Goal: Task Accomplishment & Management: Use online tool/utility

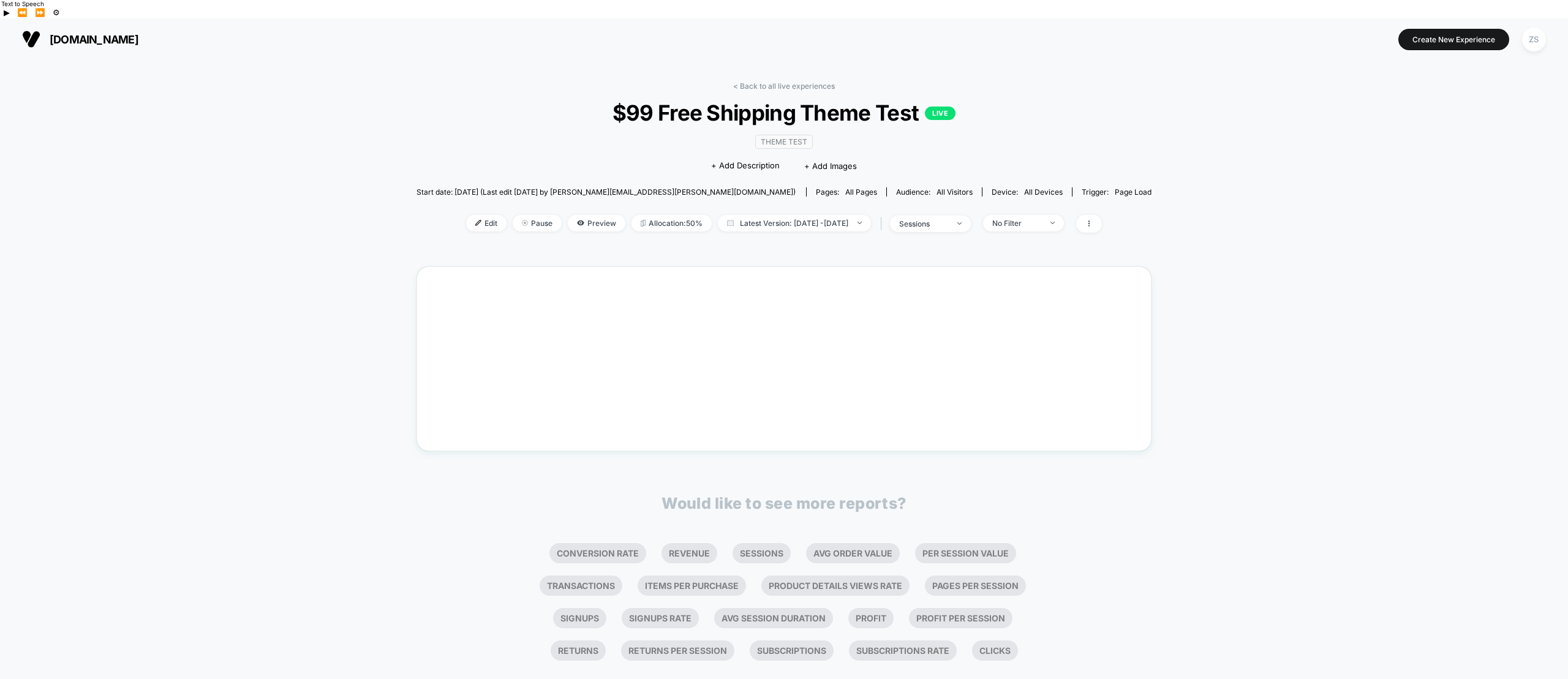
click at [475, 89] on div "< Back to all live experiences $99 Free Shipping Theme Test LIVE Theme Test Cli…" at bounding box center [784, 165] width 736 height 167
click at [400, 213] on div "< Back to all live experiences $99 Free Shipping Theme Test LIVE Theme Test Cli…" at bounding box center [784, 383] width 1568 height 644
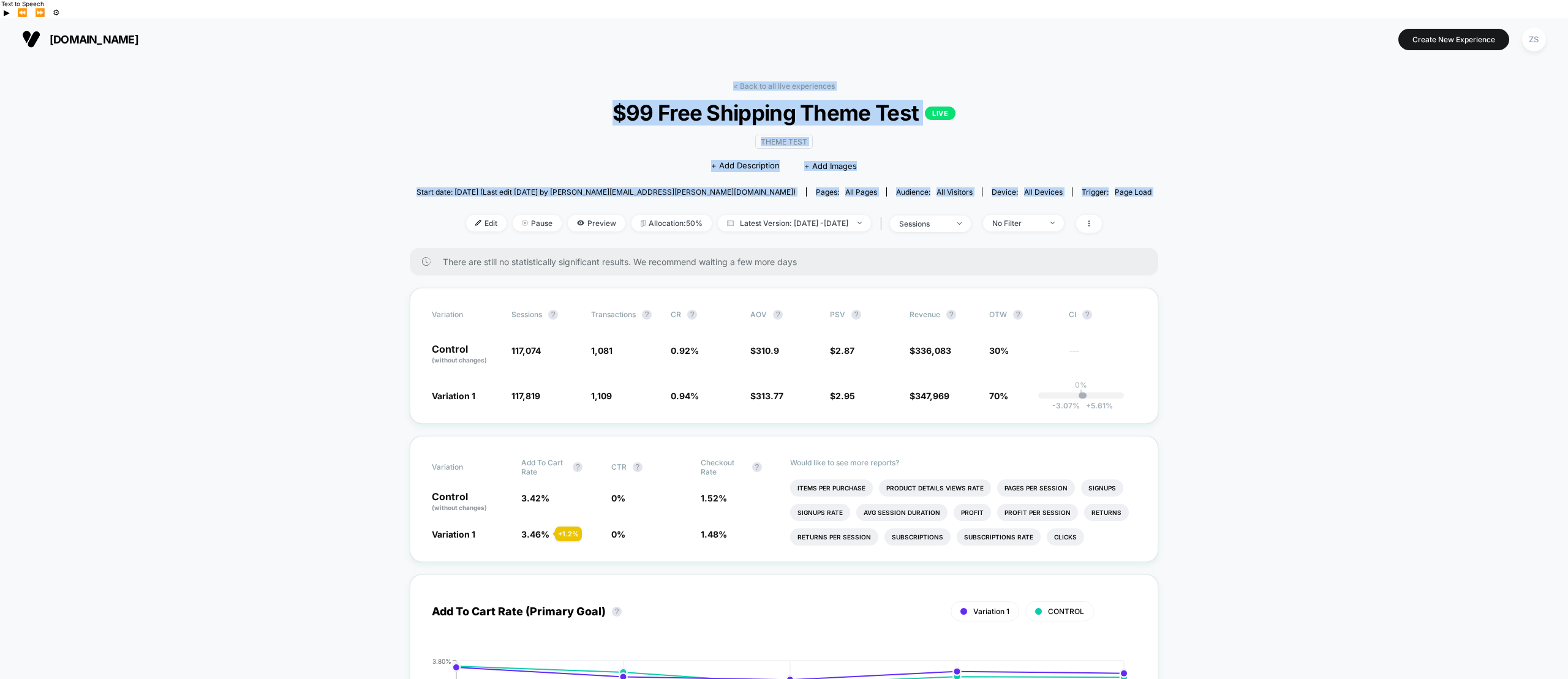
drag, startPoint x: 401, startPoint y: 142, endPoint x: 451, endPoint y: 78, distance: 81.2
drag, startPoint x: 451, startPoint y: 78, endPoint x: 450, endPoint y: 86, distance: 8.1
click at [450, 86] on div "< Back to all live experiences $99 Free Shipping Theme Test LIVE Theme Test Cli…" at bounding box center [784, 165] width 736 height 167
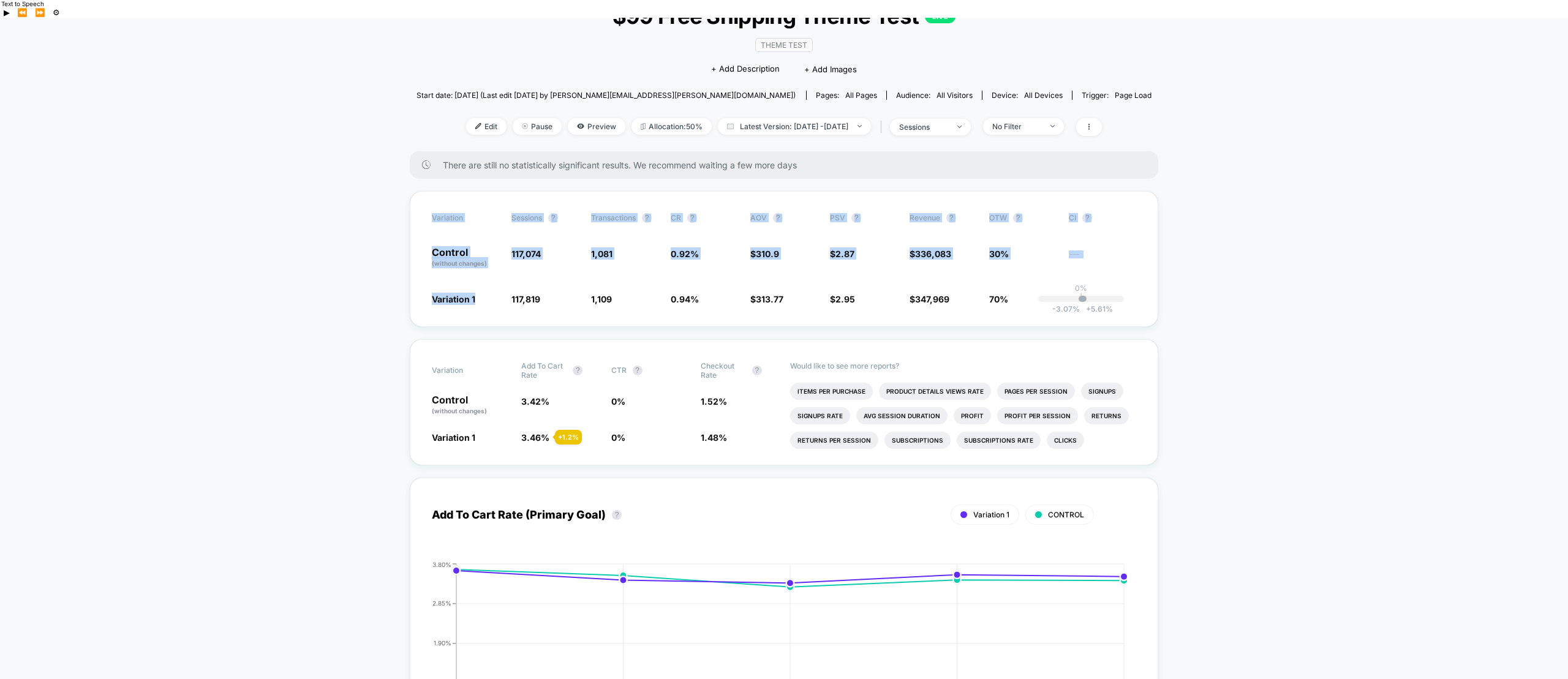
drag, startPoint x: 369, startPoint y: 173, endPoint x: 374, endPoint y: 306, distance: 133.1
drag, startPoint x: 407, startPoint y: 181, endPoint x: 1191, endPoint y: 304, distance: 793.6
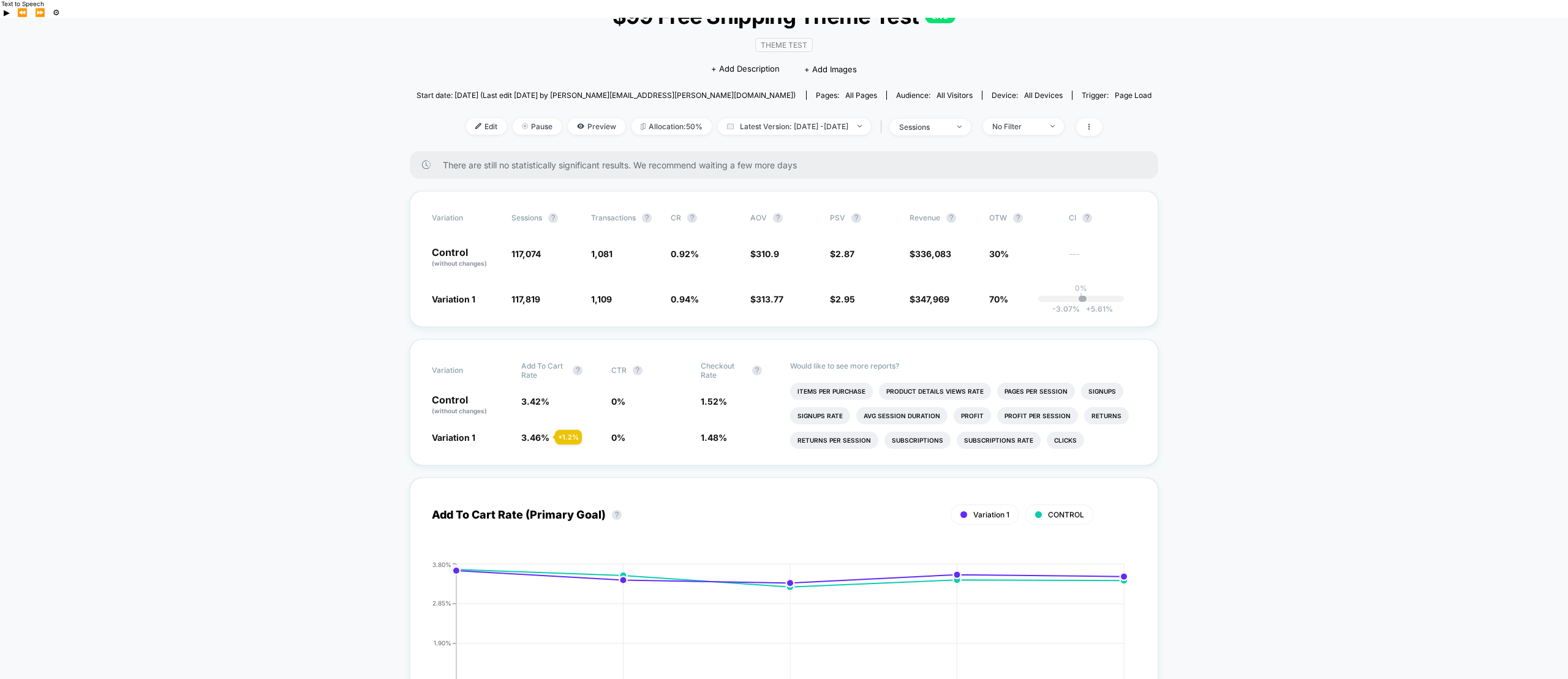
drag, startPoint x: 1190, startPoint y: 304, endPoint x: 1219, endPoint y: 309, distance: 29.4
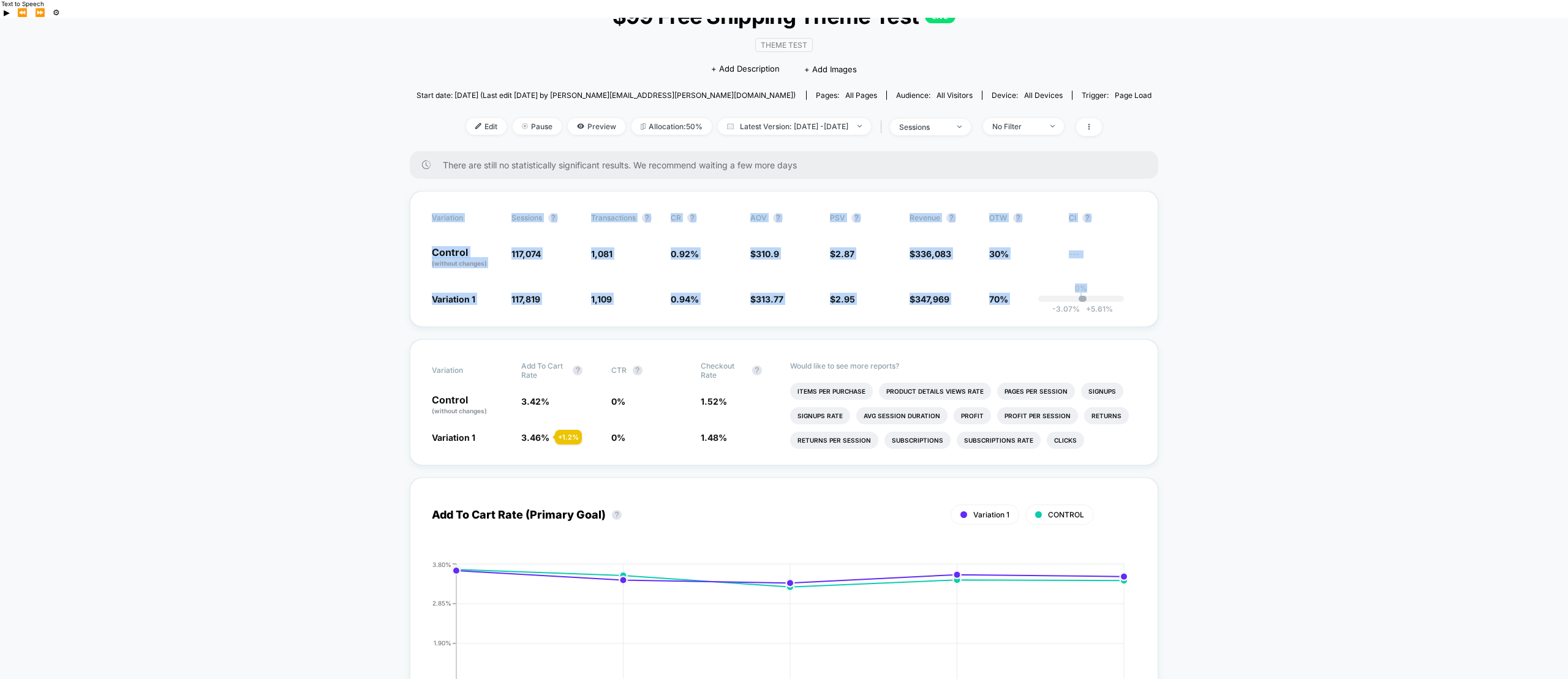
drag, startPoint x: 695, startPoint y: 207, endPoint x: 361, endPoint y: 189, distance: 334.5
drag, startPoint x: 934, startPoint y: 247, endPoint x: 1234, endPoint y: 303, distance: 305.2
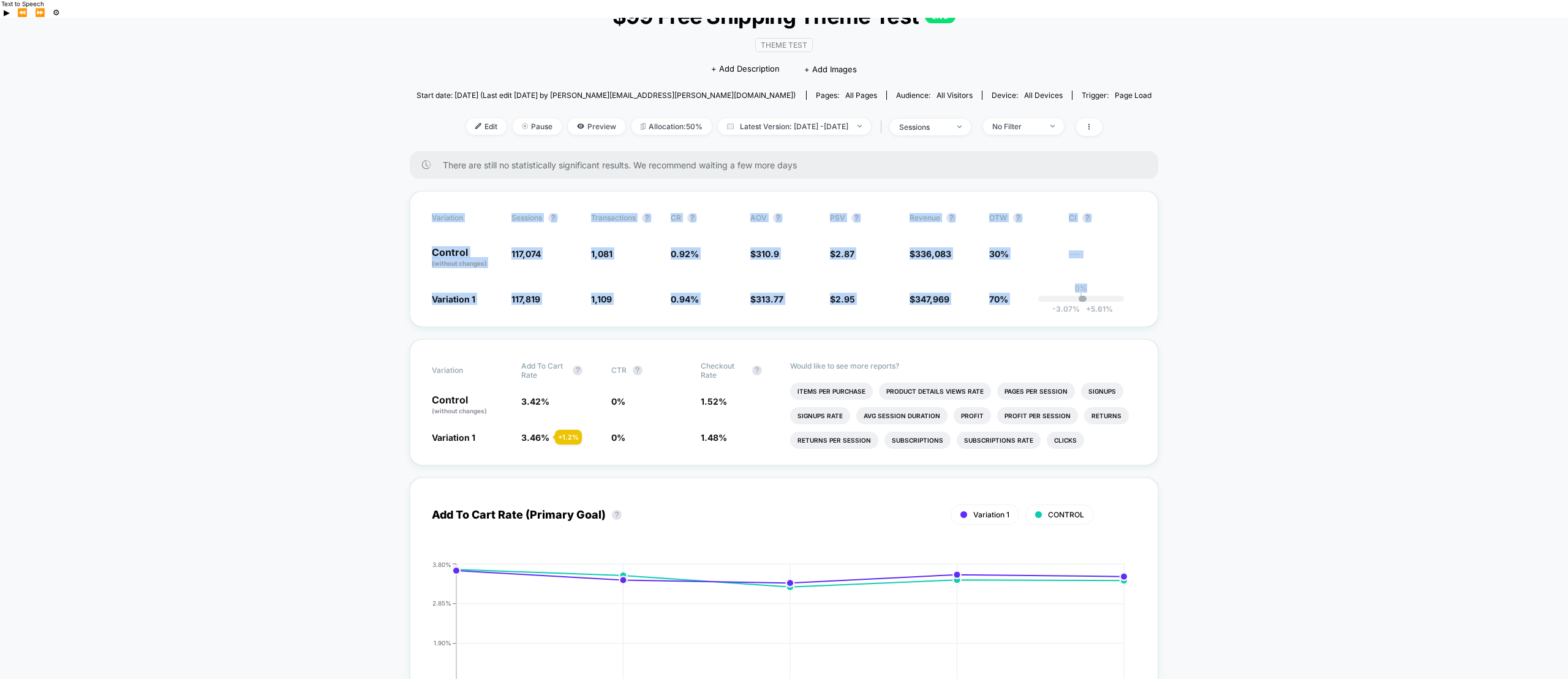
drag, startPoint x: 562, startPoint y: 209, endPoint x: 356, endPoint y: 194, distance: 206.5
drag, startPoint x: 356, startPoint y: 190, endPoint x: 440, endPoint y: 186, distance: 84.1
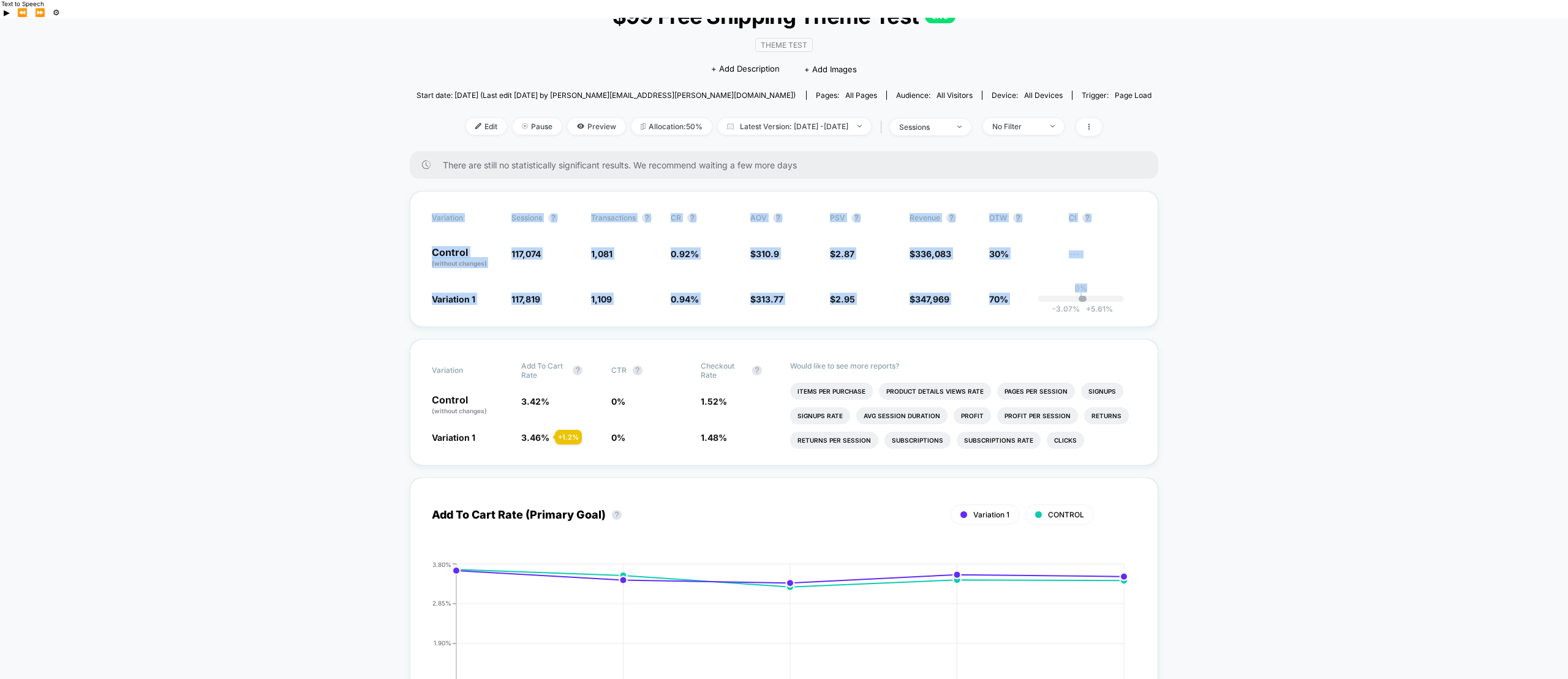
drag, startPoint x: 440, startPoint y: 186, endPoint x: 1199, endPoint y: 296, distance: 766.9
drag, startPoint x: 1193, startPoint y: 292, endPoint x: 266, endPoint y: 167, distance: 935.4
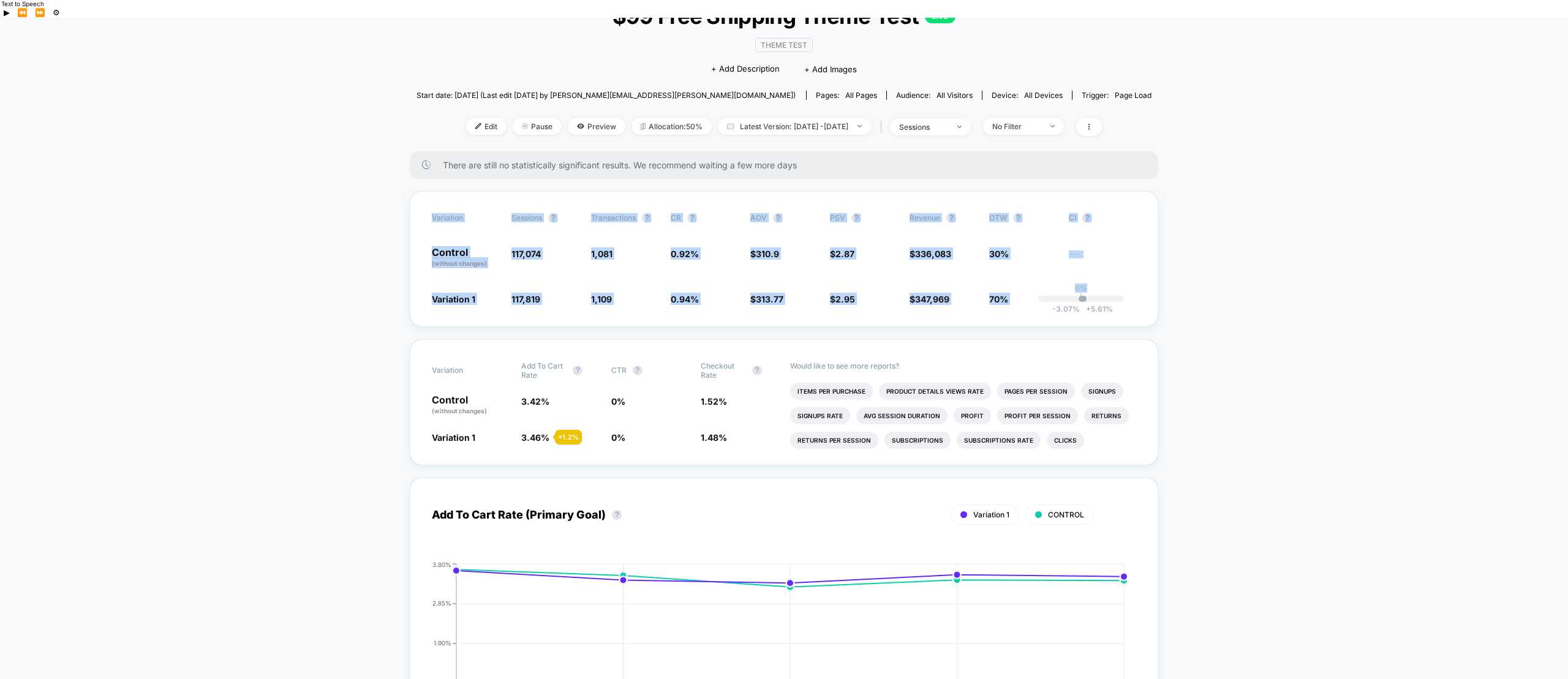
drag, startPoint x: 358, startPoint y: 177, endPoint x: 1193, endPoint y: 306, distance: 844.9
drag, startPoint x: 740, startPoint y: 238, endPoint x: 379, endPoint y: 181, distance: 365.5
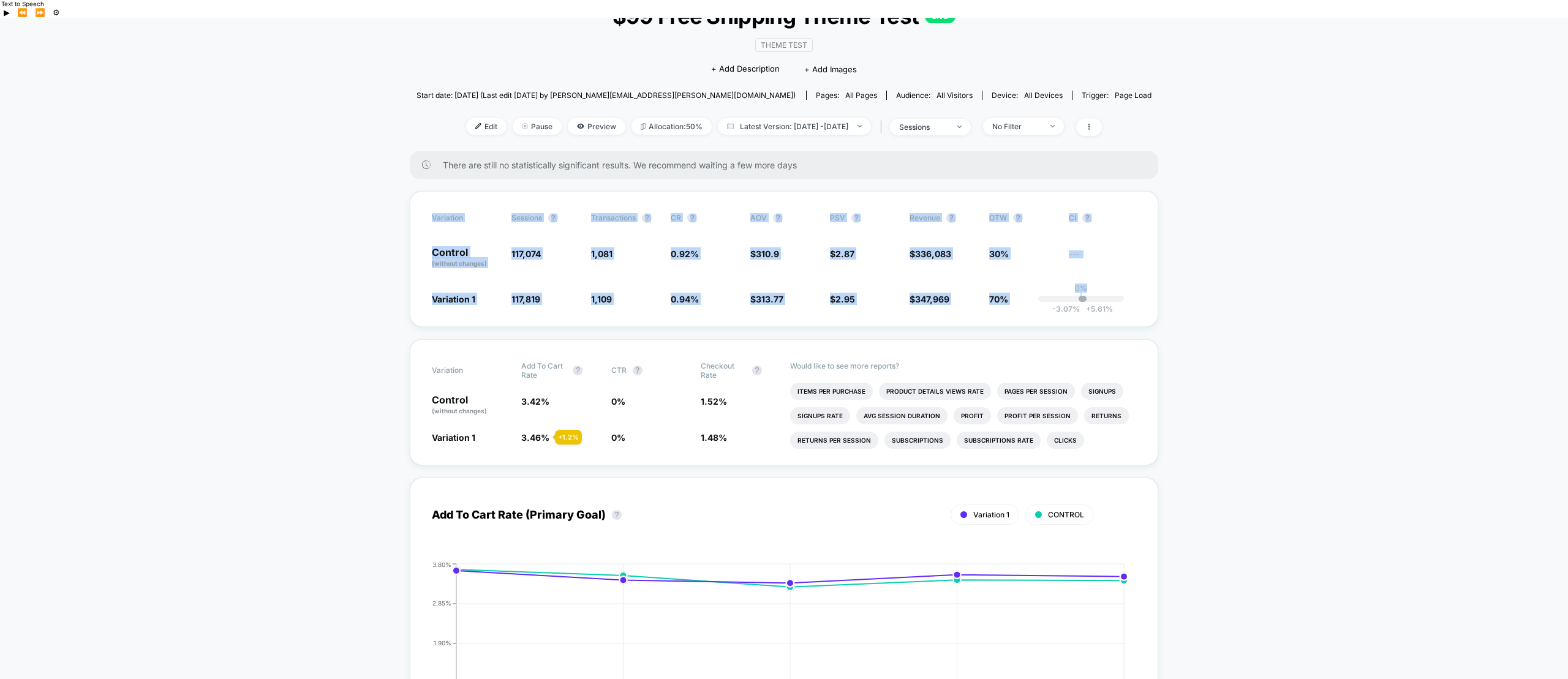
drag, startPoint x: 1283, startPoint y: 300, endPoint x: 271, endPoint y: 161, distance: 1021.5
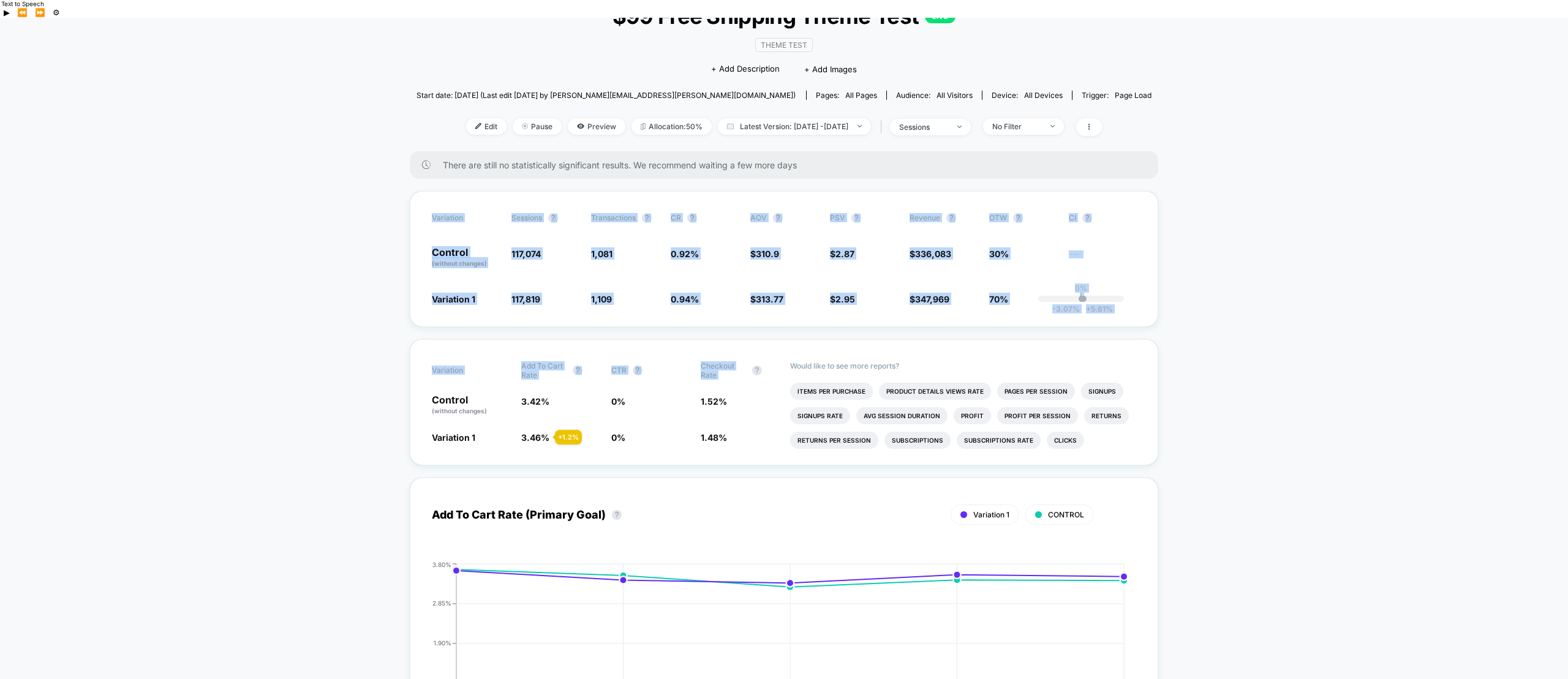
drag, startPoint x: 1366, startPoint y: 320, endPoint x: 1330, endPoint y: 320, distance: 36.0
drag, startPoint x: 1203, startPoint y: 297, endPoint x: 269, endPoint y: 191, distance: 940.0
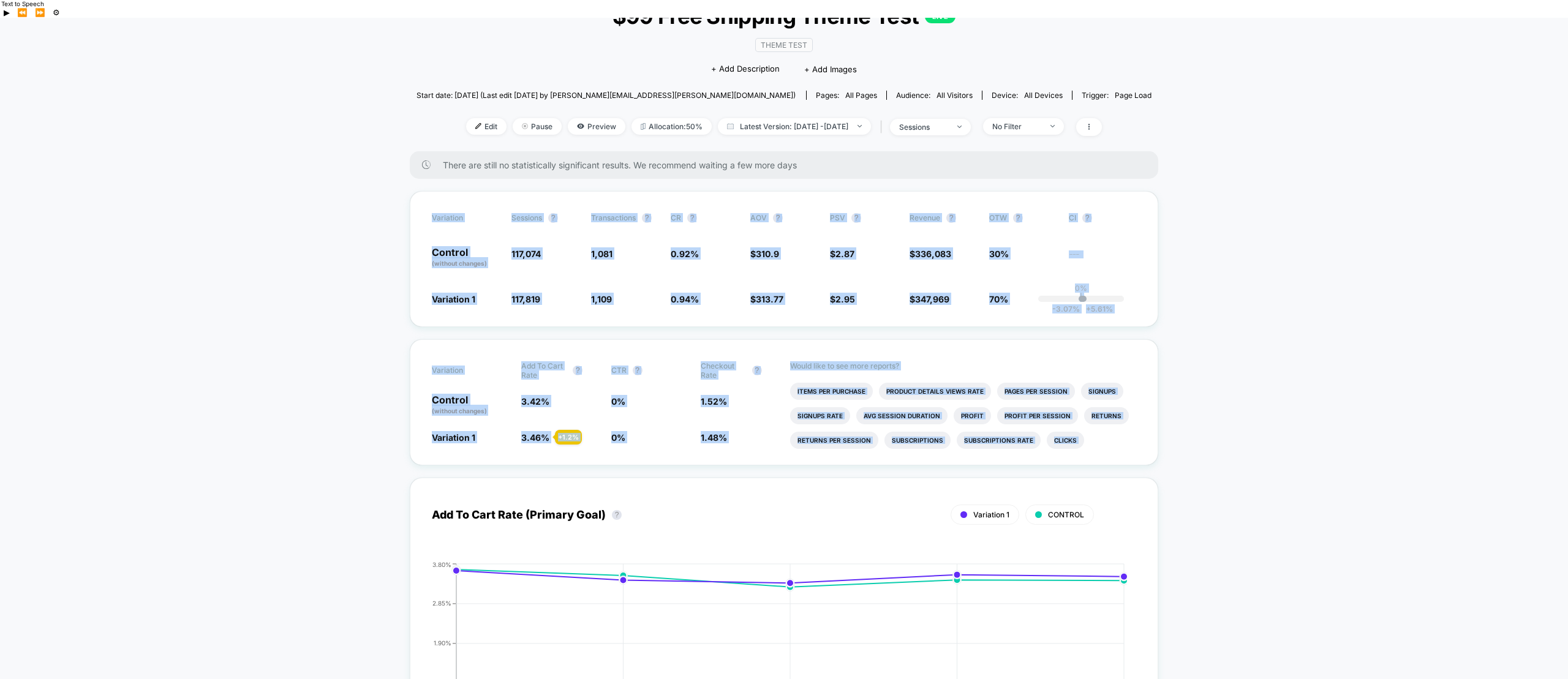
drag, startPoint x: 272, startPoint y: 187, endPoint x: 339, endPoint y: 470, distance: 290.8
drag, startPoint x: 370, startPoint y: 205, endPoint x: 369, endPoint y: 195, distance: 10.0
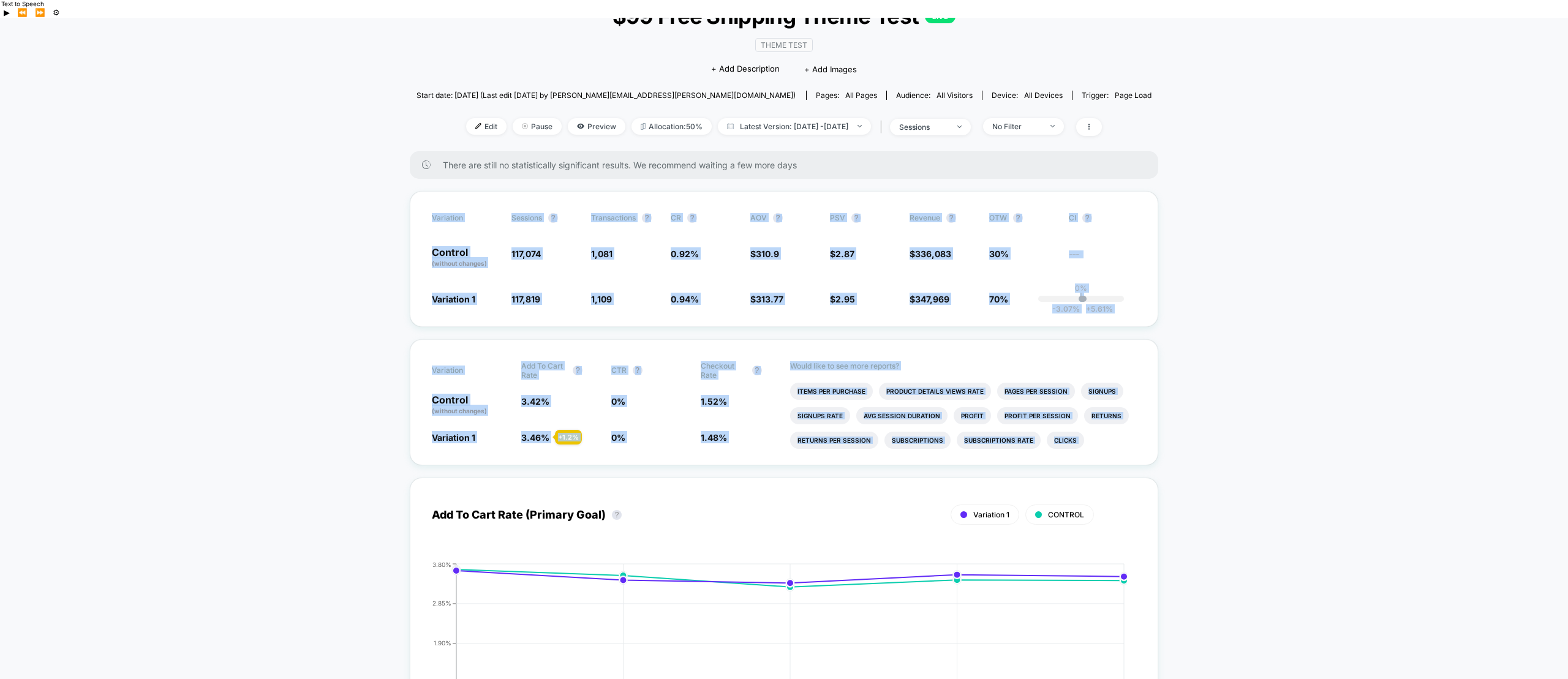
drag, startPoint x: 382, startPoint y: 189, endPoint x: 1179, endPoint y: 453, distance: 839.6
drag, startPoint x: 700, startPoint y: 334, endPoint x: 405, endPoint y: 193, distance: 327.0
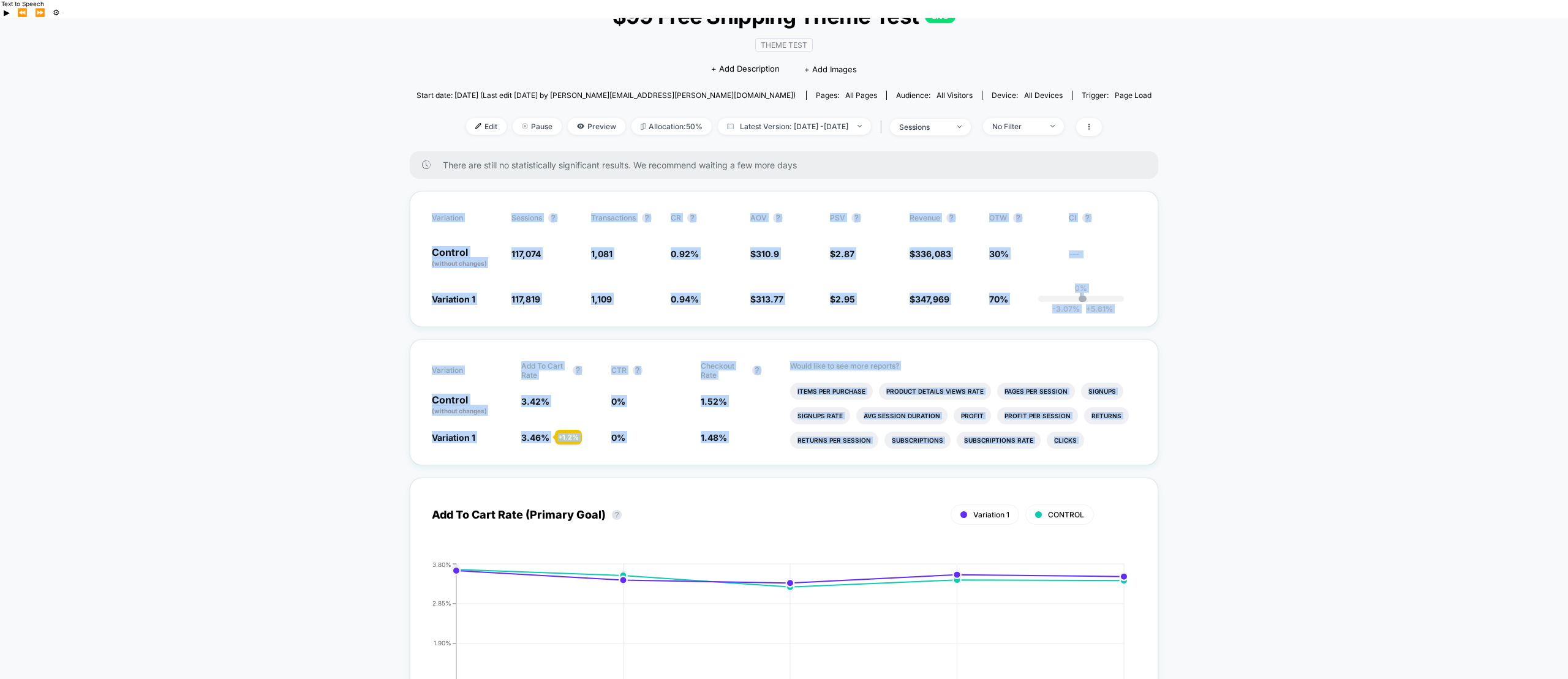
drag, startPoint x: 401, startPoint y: 191, endPoint x: 1189, endPoint y: 432, distance: 824.0
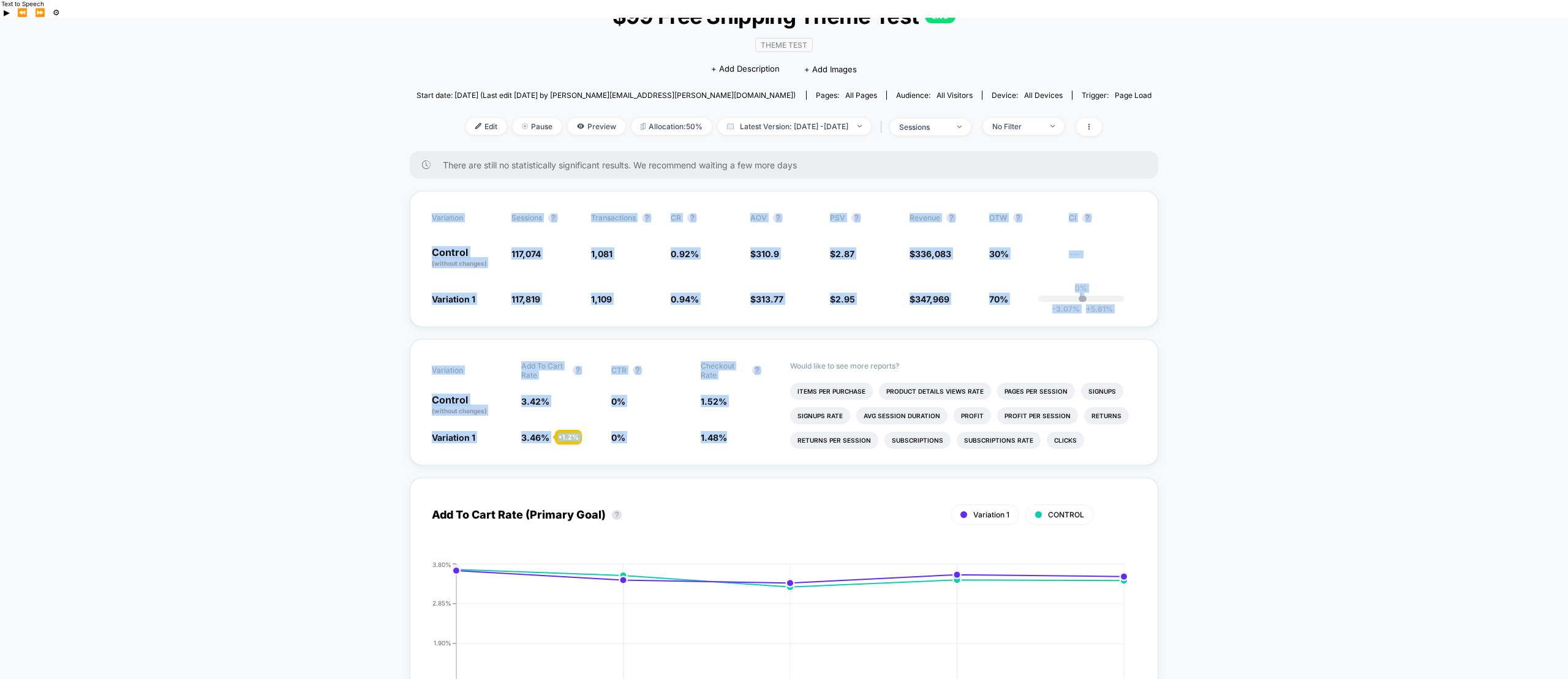
drag, startPoint x: 1212, startPoint y: 432, endPoint x: 408, endPoint y: 186, distance: 840.8
drag, startPoint x: 622, startPoint y: 229, endPoint x: 1170, endPoint y: 428, distance: 583.0
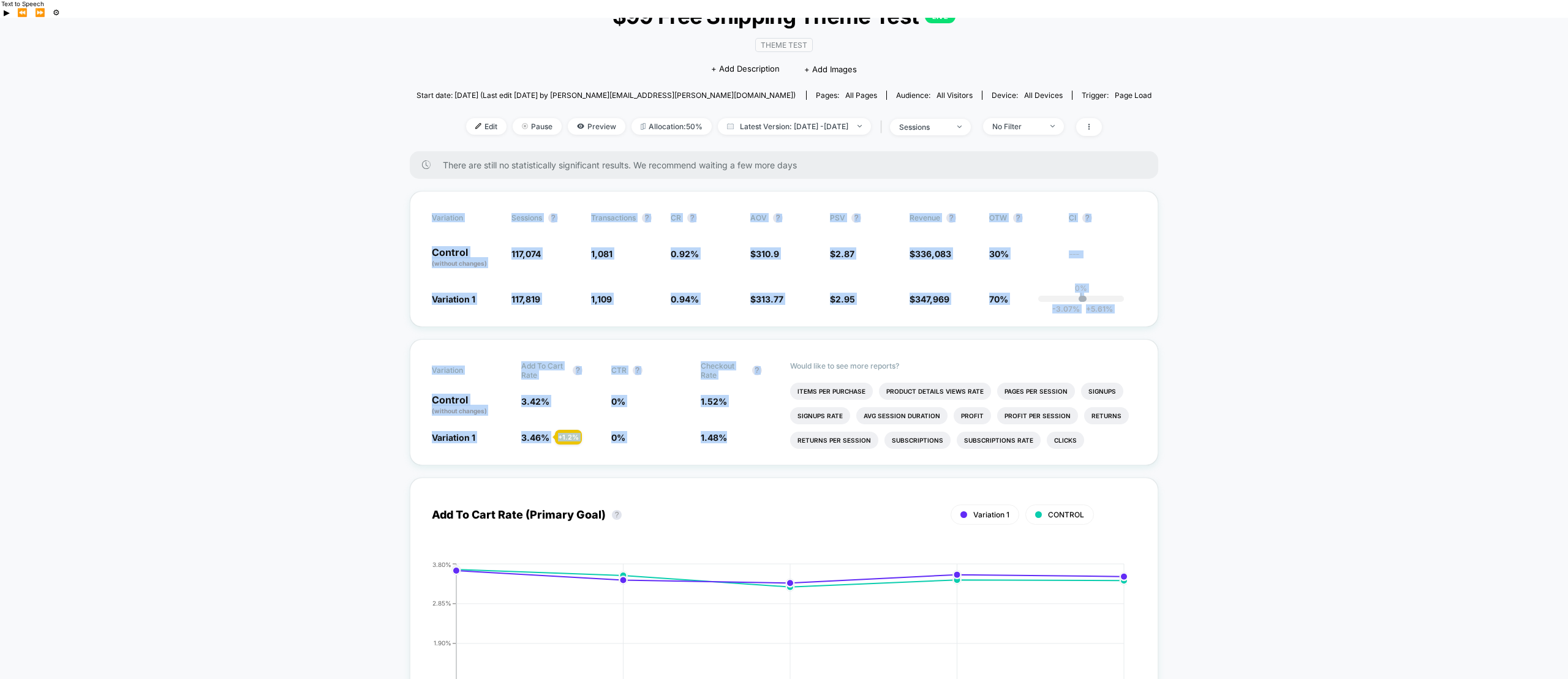
drag, startPoint x: 1209, startPoint y: 433, endPoint x: 385, endPoint y: 194, distance: 858.0
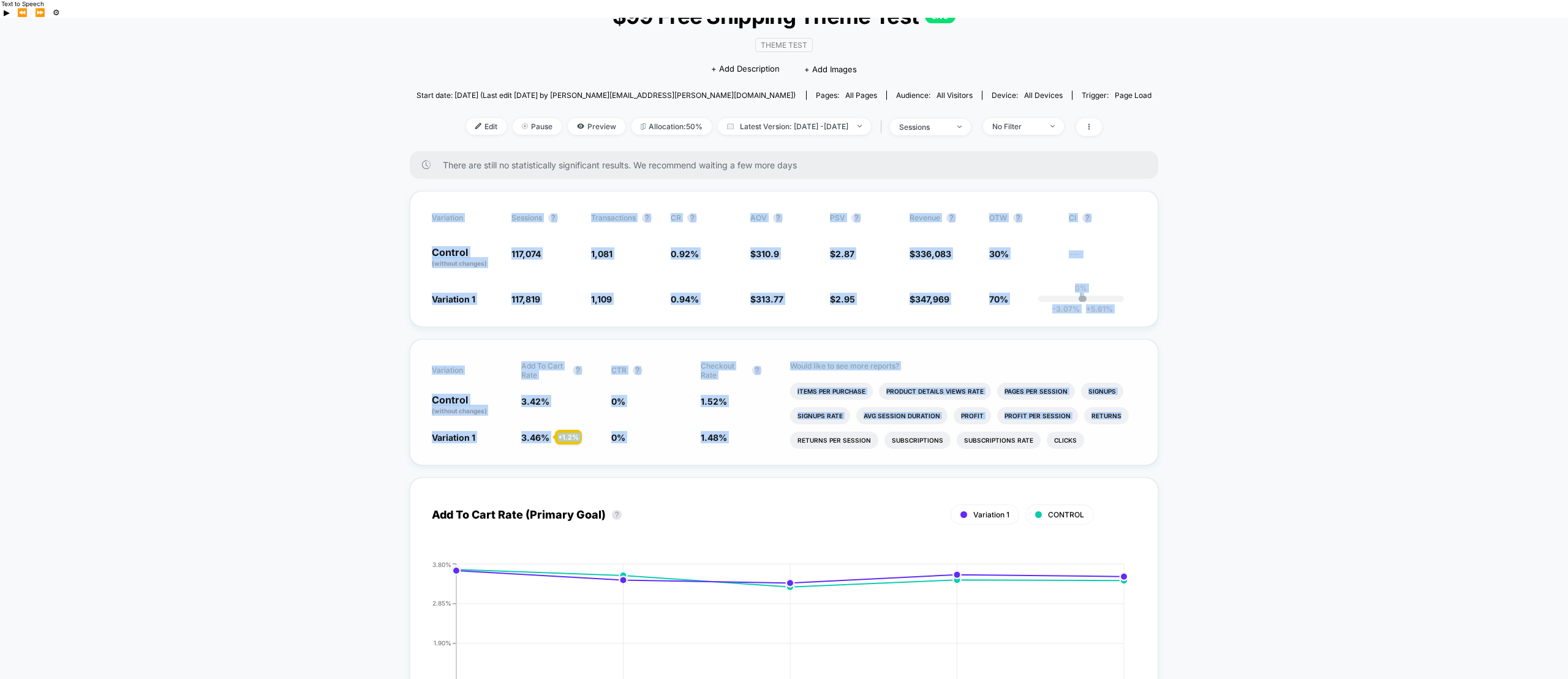
drag, startPoint x: 383, startPoint y: 173, endPoint x: 1129, endPoint y: 423, distance: 786.8
click at [1135, 426] on ul "Items Per Purchase Product Details Views Rate Pages Per Session Signups Signups…" at bounding box center [963, 419] width 346 height 73
drag, startPoint x: 1241, startPoint y: 449, endPoint x: 285, endPoint y: 176, distance: 994.2
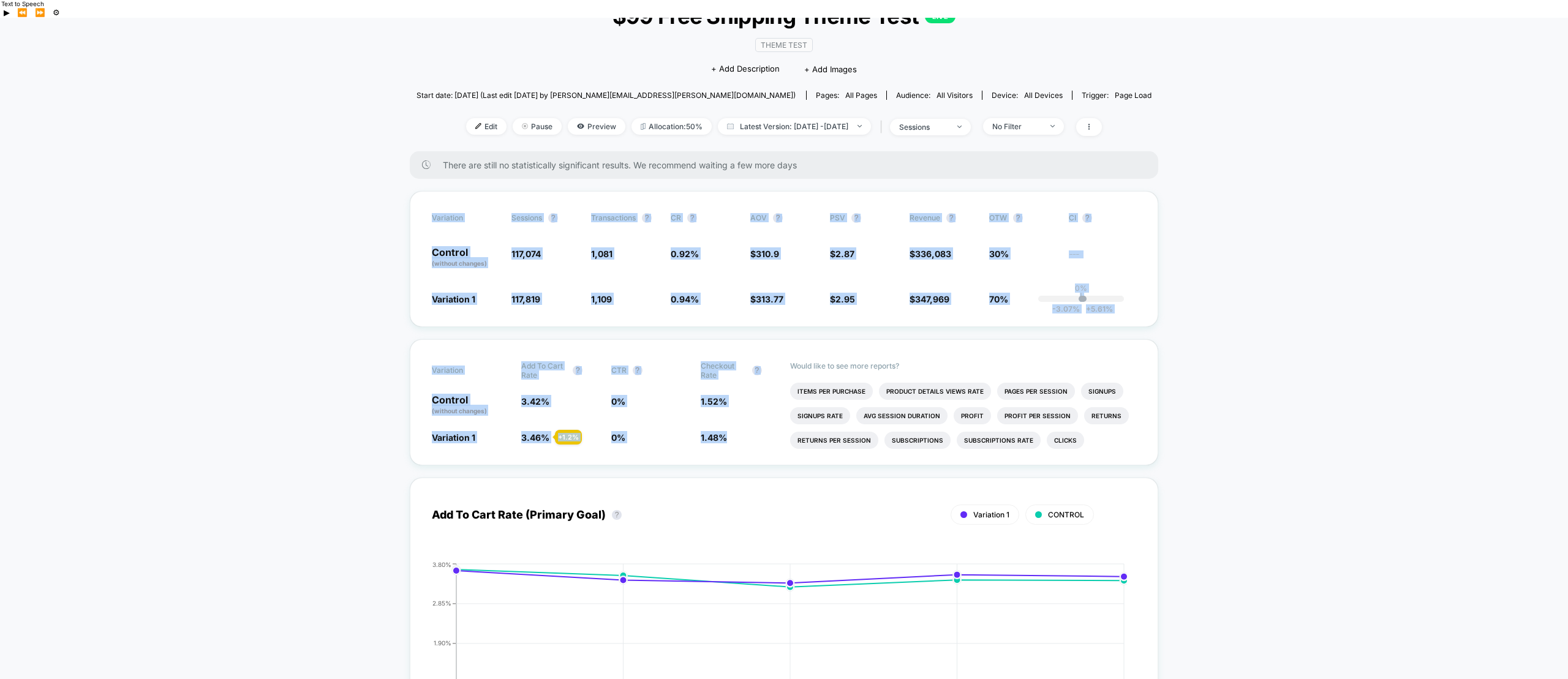
drag, startPoint x: 380, startPoint y: 180, endPoint x: 1167, endPoint y: 422, distance: 823.4
drag, startPoint x: 1184, startPoint y: 441, endPoint x: 394, endPoint y: 192, distance: 828.3
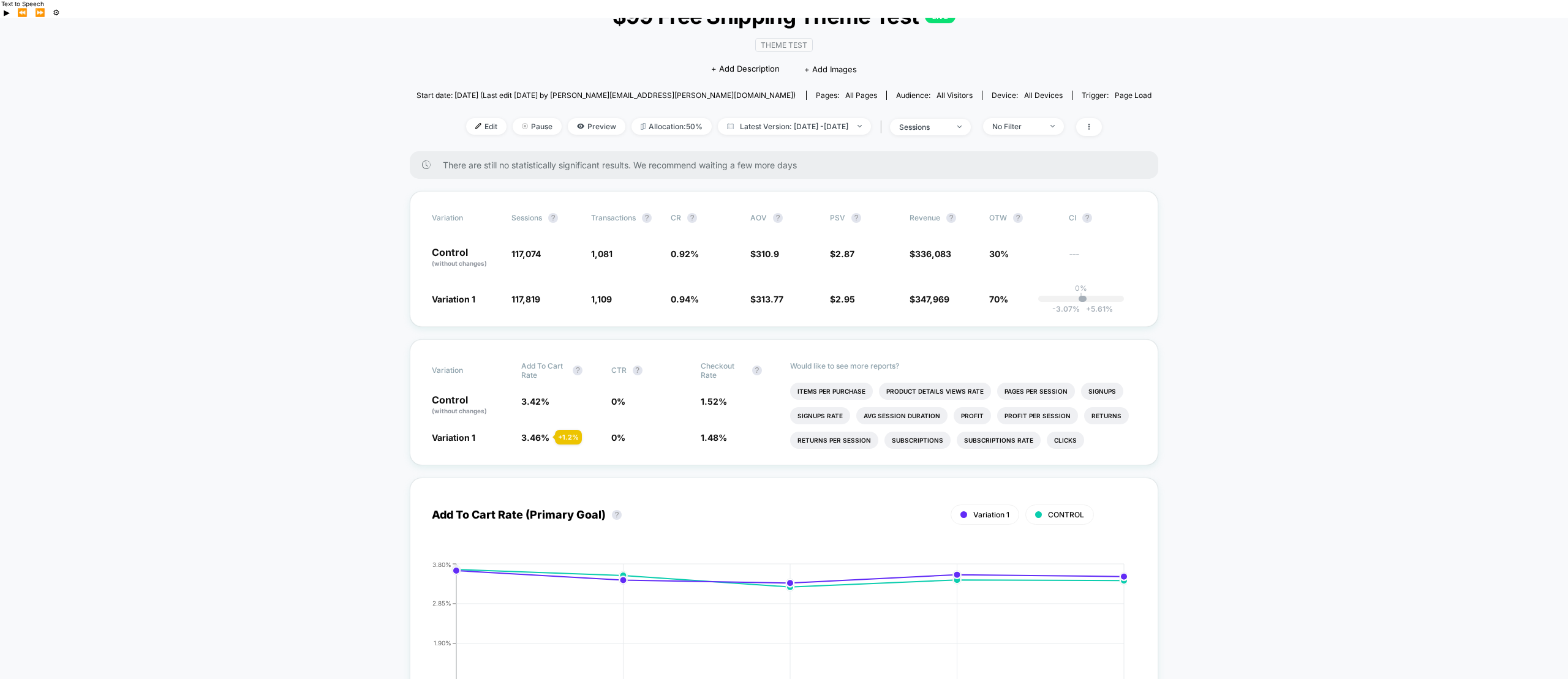
drag, startPoint x: 372, startPoint y: 175, endPoint x: 1174, endPoint y: 430, distance: 841.6
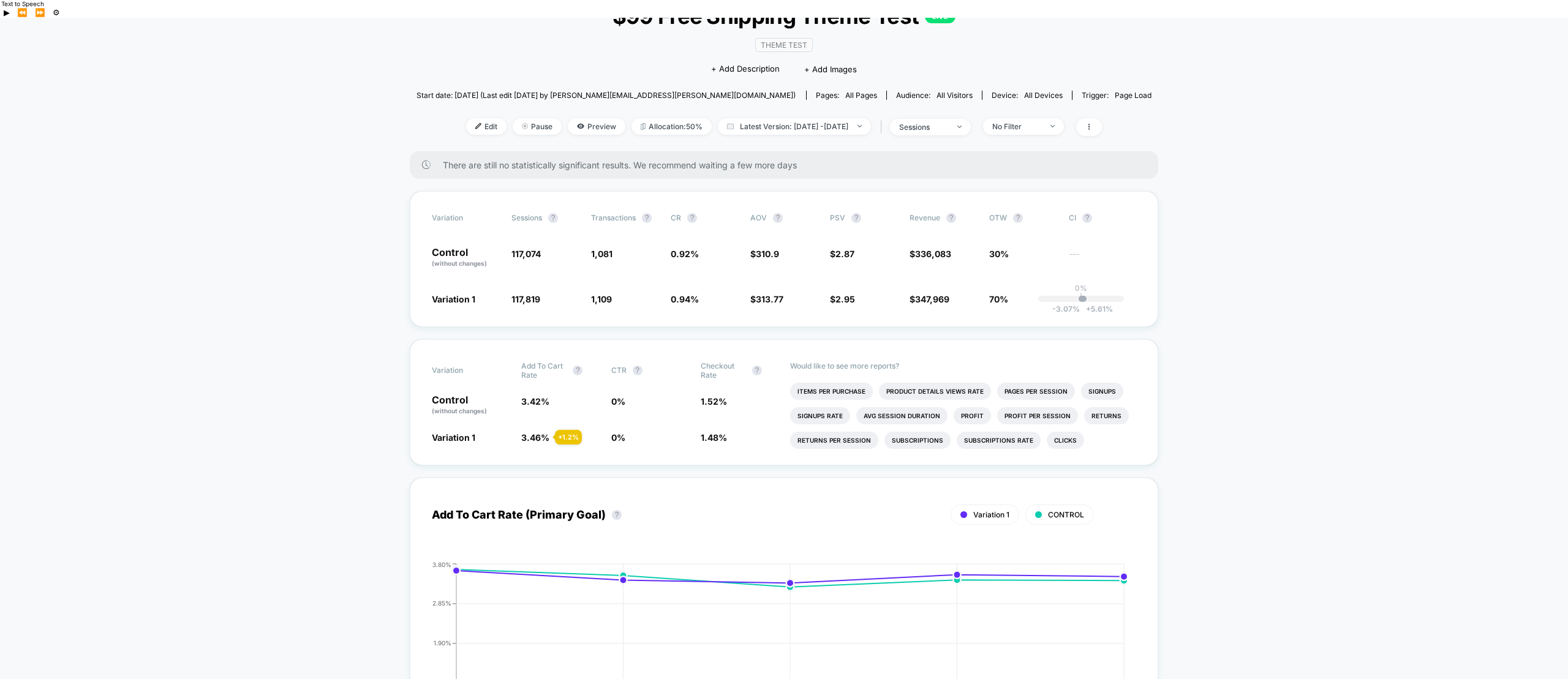
click at [690, 123] on div "< Back to all live experiences $99 Free Shipping Theme Test LIVE Theme Test Cli…" at bounding box center [784, 68] width 736 height 167
click at [1041, 122] on div "No Filter" at bounding box center [1016, 126] width 49 height 9
click at [1102, 118] on span at bounding box center [1089, 127] width 26 height 18
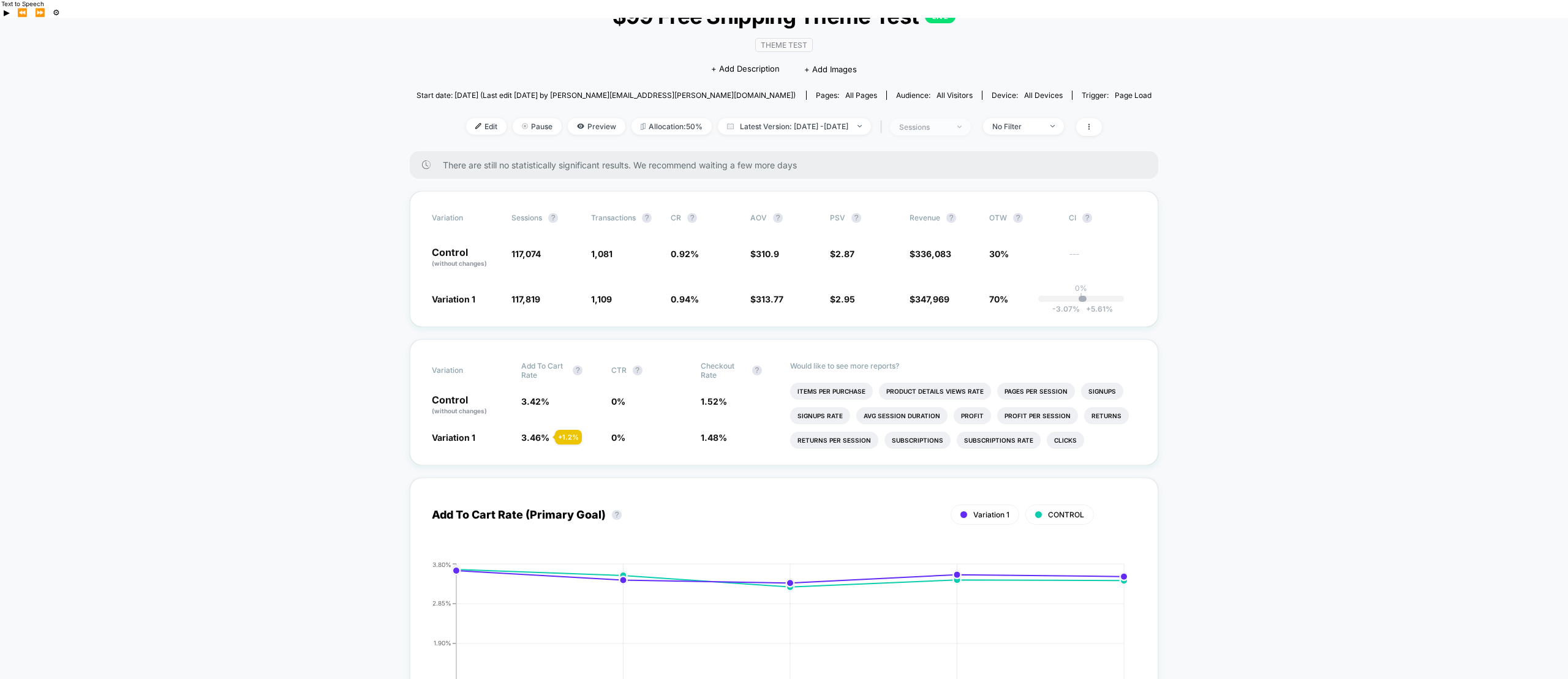
click at [948, 123] on div "sessions" at bounding box center [923, 127] width 49 height 9
click at [1039, 118] on span "No Filter" at bounding box center [1024, 126] width 81 height 17
click at [1025, 224] on span "New Visitors" at bounding box center [1028, 228] width 50 height 11
click at [1052, 295] on button "Save" at bounding box center [1039, 287] width 112 height 21
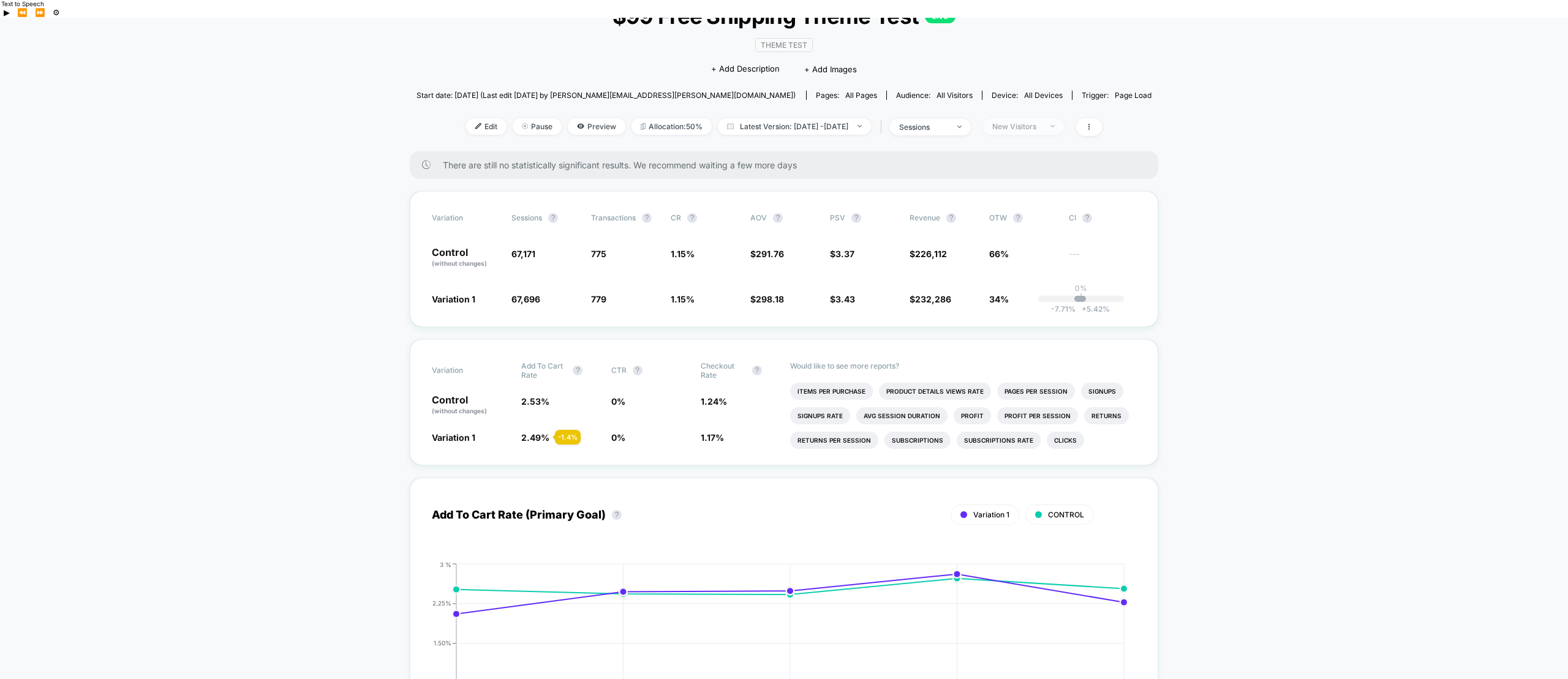
click at [1064, 118] on span "New Visitors" at bounding box center [1024, 126] width 81 height 17
click at [1029, 200] on span "Returning Visitors" at bounding box center [1038, 204] width 70 height 11
click at [1045, 281] on button "Save" at bounding box center [1039, 287] width 112 height 21
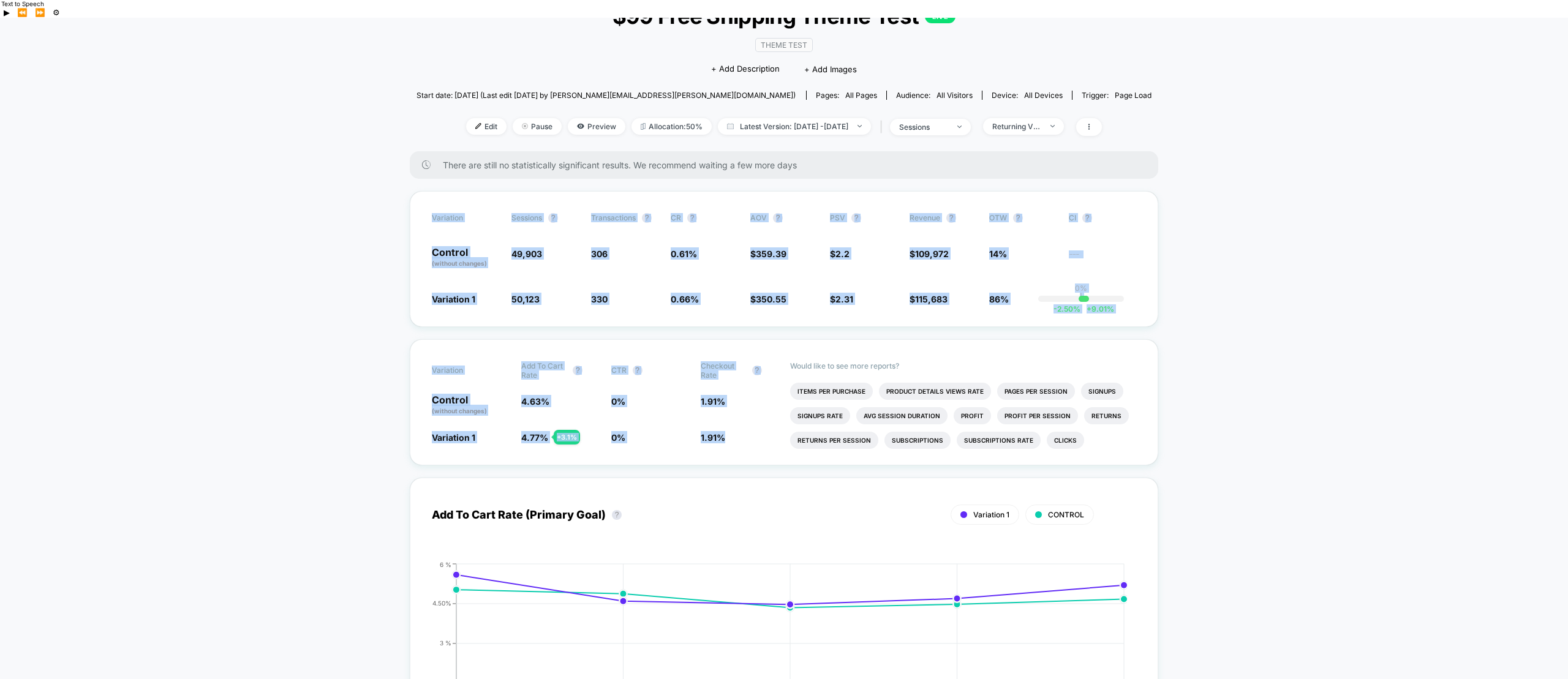
drag, startPoint x: 1187, startPoint y: 196, endPoint x: 1214, endPoint y: 420, distance: 225.6
drag, startPoint x: 1226, startPoint y: 427, endPoint x: 1190, endPoint y: 136, distance: 293.2
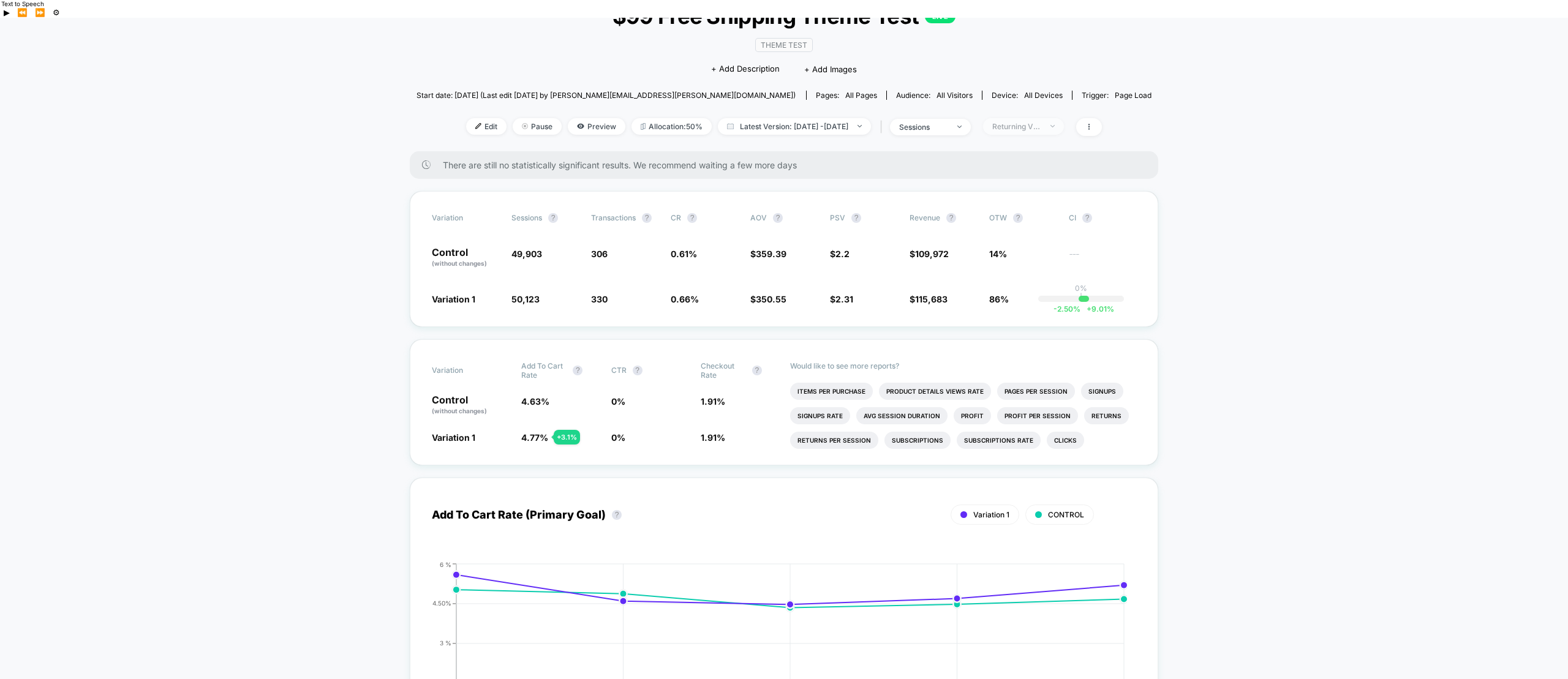
click at [1041, 122] on div "Returning Visitors" at bounding box center [1016, 126] width 49 height 9
click at [1027, 153] on span "Mobile Visitors" at bounding box center [1032, 154] width 59 height 11
click at [1045, 291] on button "Save" at bounding box center [1039, 287] width 112 height 21
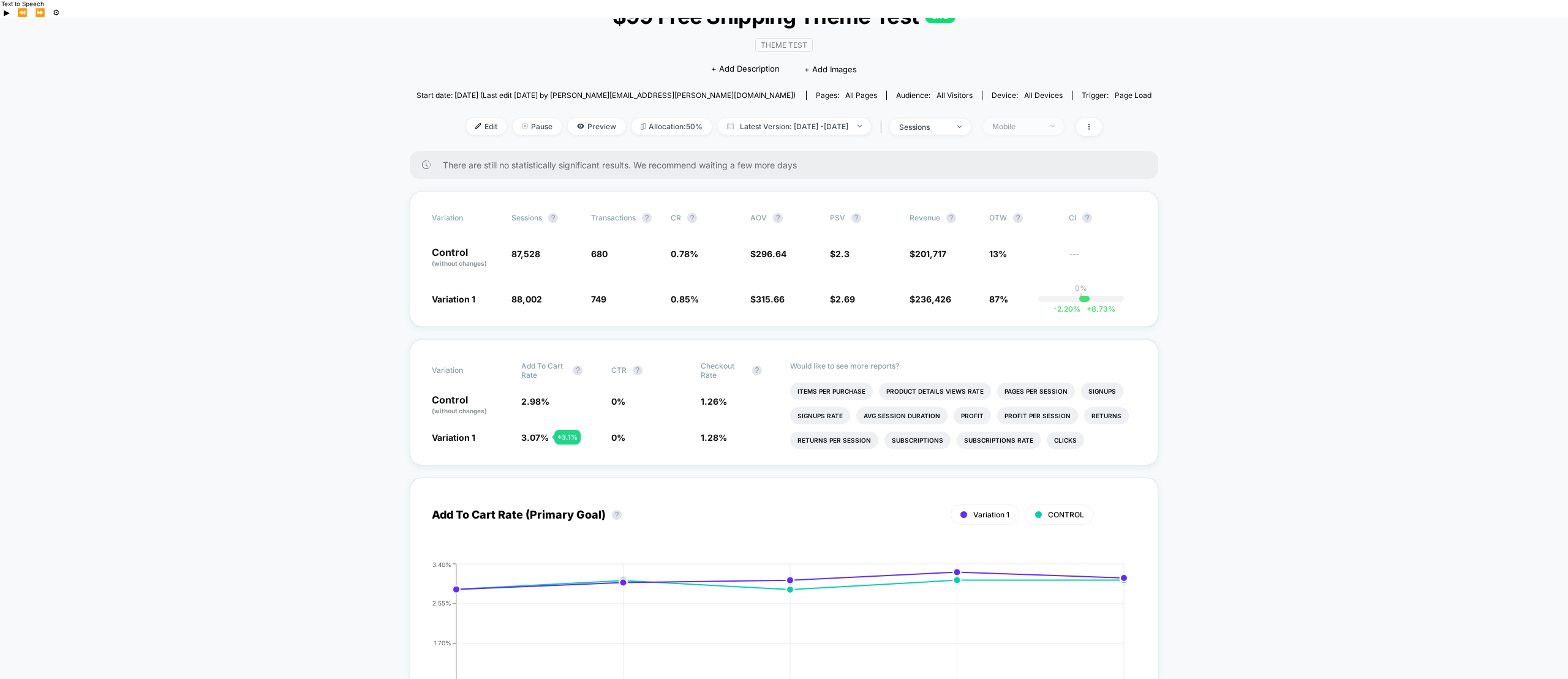
click at [1064, 118] on span "Mobile" at bounding box center [1024, 126] width 81 height 17
click at [1045, 175] on span "Desktop Visitors" at bounding box center [1035, 179] width 65 height 11
click at [1041, 291] on button "Save" at bounding box center [1039, 287] width 112 height 21
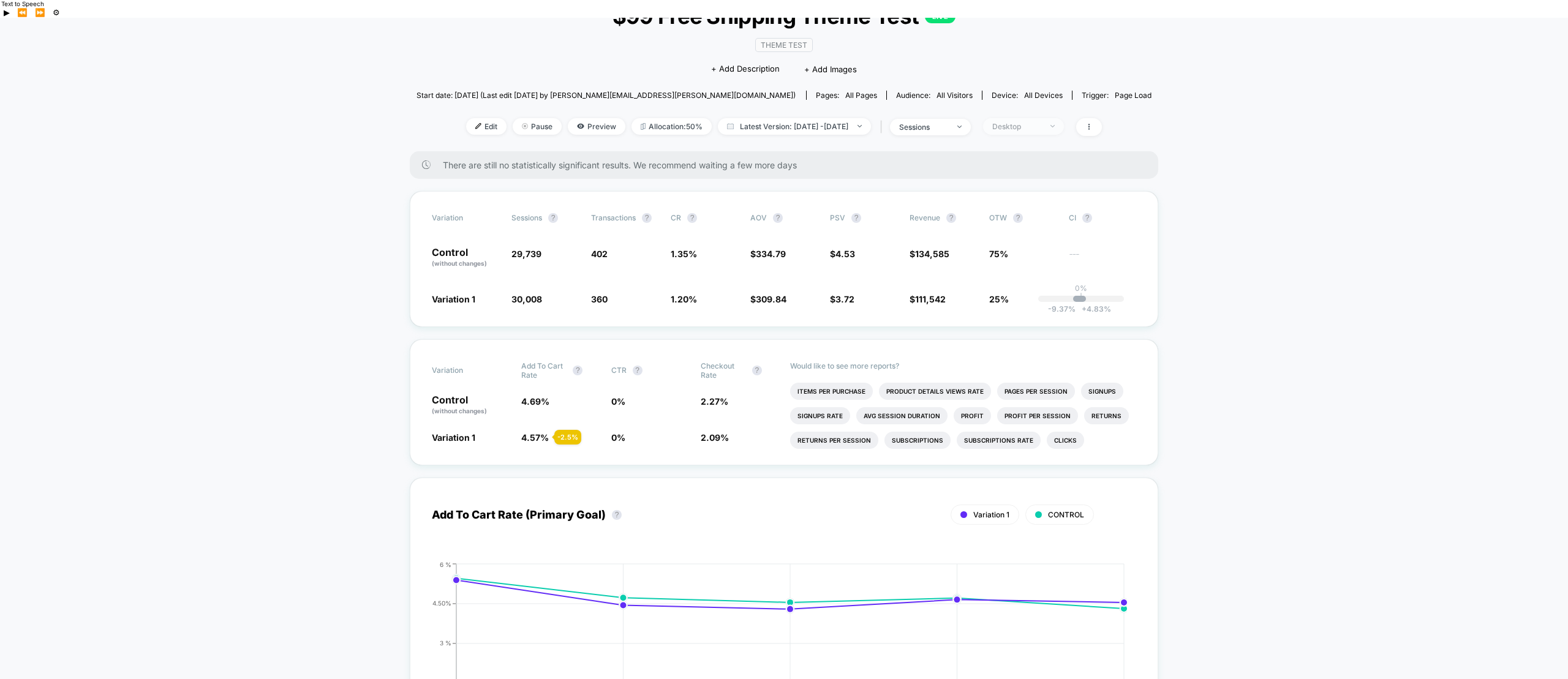
click at [1064, 118] on span "Desktop" at bounding box center [1024, 126] width 81 height 17
click at [1016, 247] on div "No Filter" at bounding box center [1010, 252] width 54 height 12
click at [1031, 285] on button "Save" at bounding box center [1039, 287] width 112 height 21
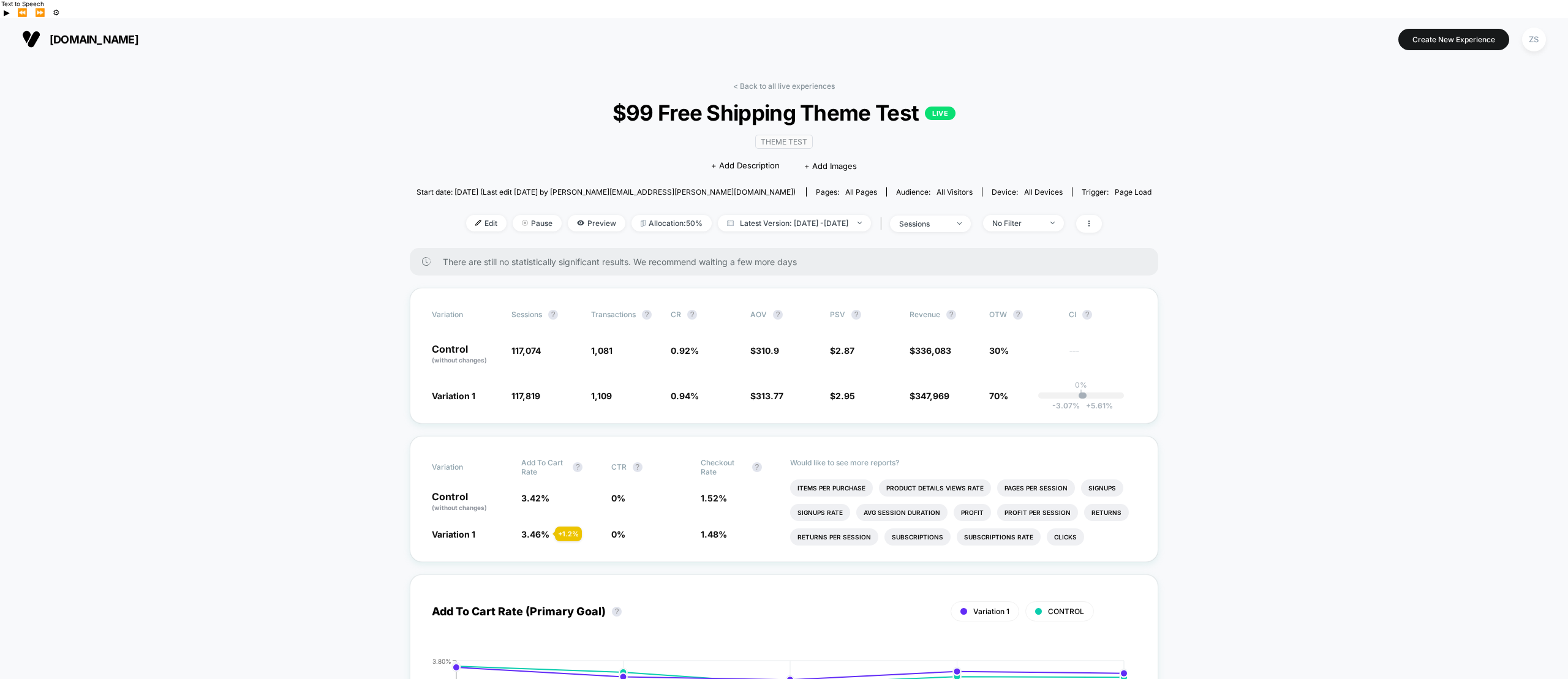
drag, startPoint x: 1208, startPoint y: 72, endPoint x: 1225, endPoint y: 164, distance: 93.6
drag, startPoint x: 1212, startPoint y: 172, endPoint x: 1128, endPoint y: 64, distance: 136.8
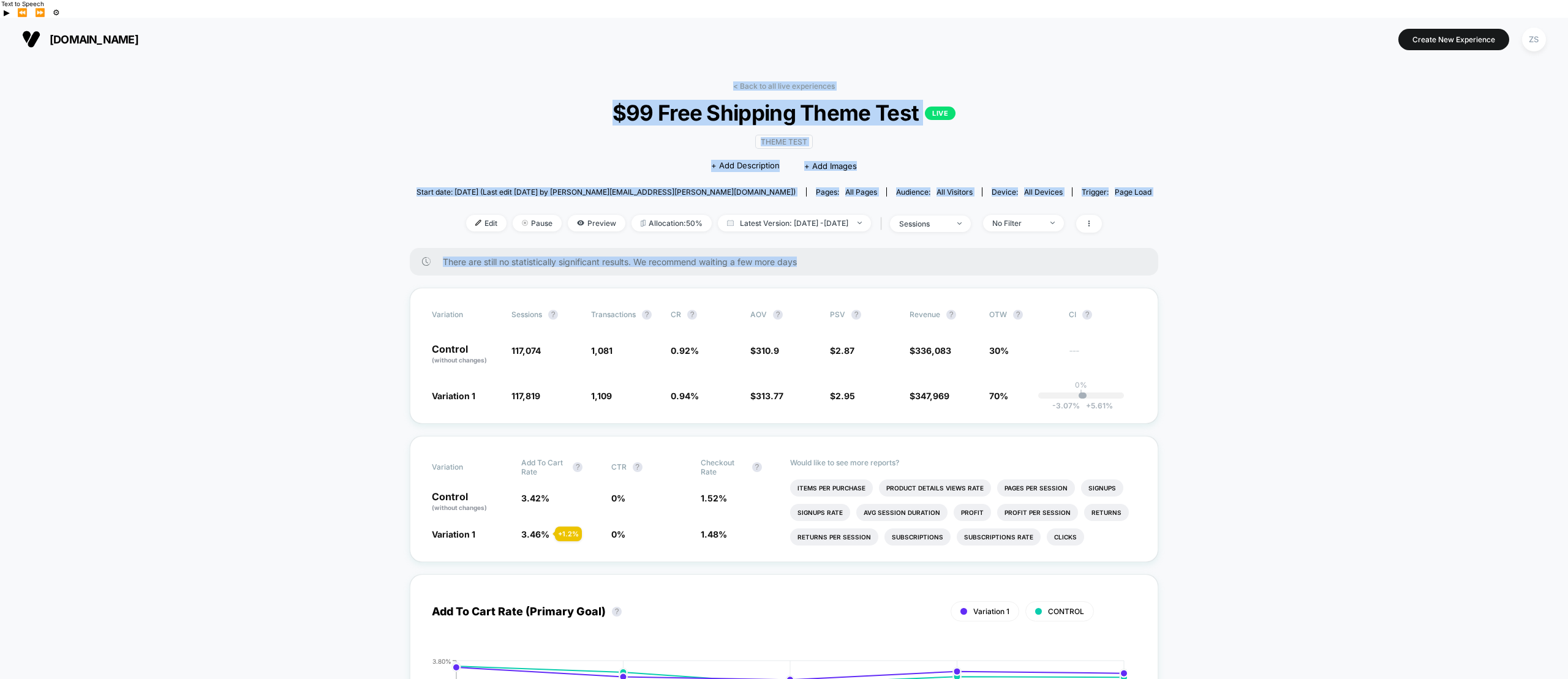
drag, startPoint x: 1104, startPoint y: 61, endPoint x: 1207, endPoint y: 248, distance: 213.5
drag, startPoint x: 1208, startPoint y: 249, endPoint x: 860, endPoint y: 158, distance: 359.7
drag, startPoint x: 860, startPoint y: 158, endPoint x: 570, endPoint y: 53, distance: 308.4
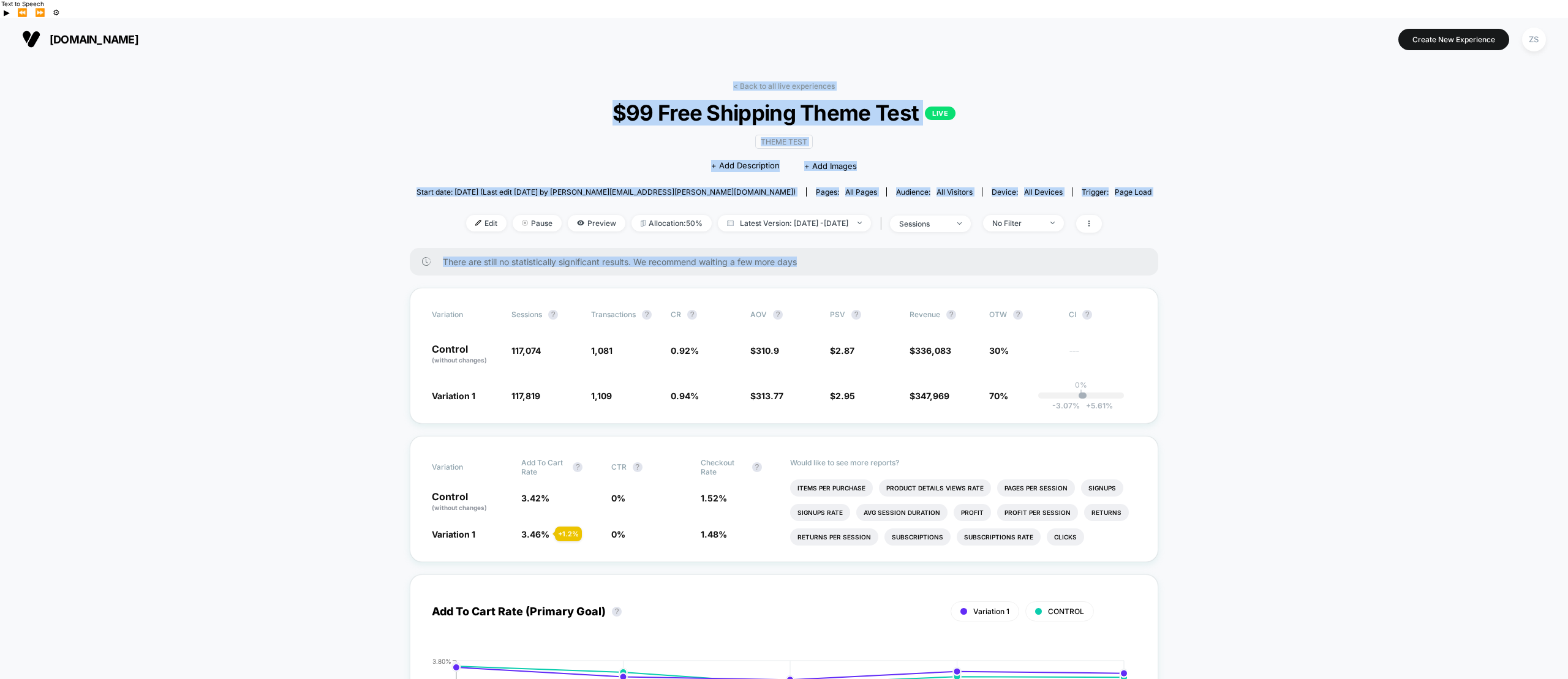
drag, startPoint x: 1157, startPoint y: 174, endPoint x: 1239, endPoint y: 256, distance: 116.0
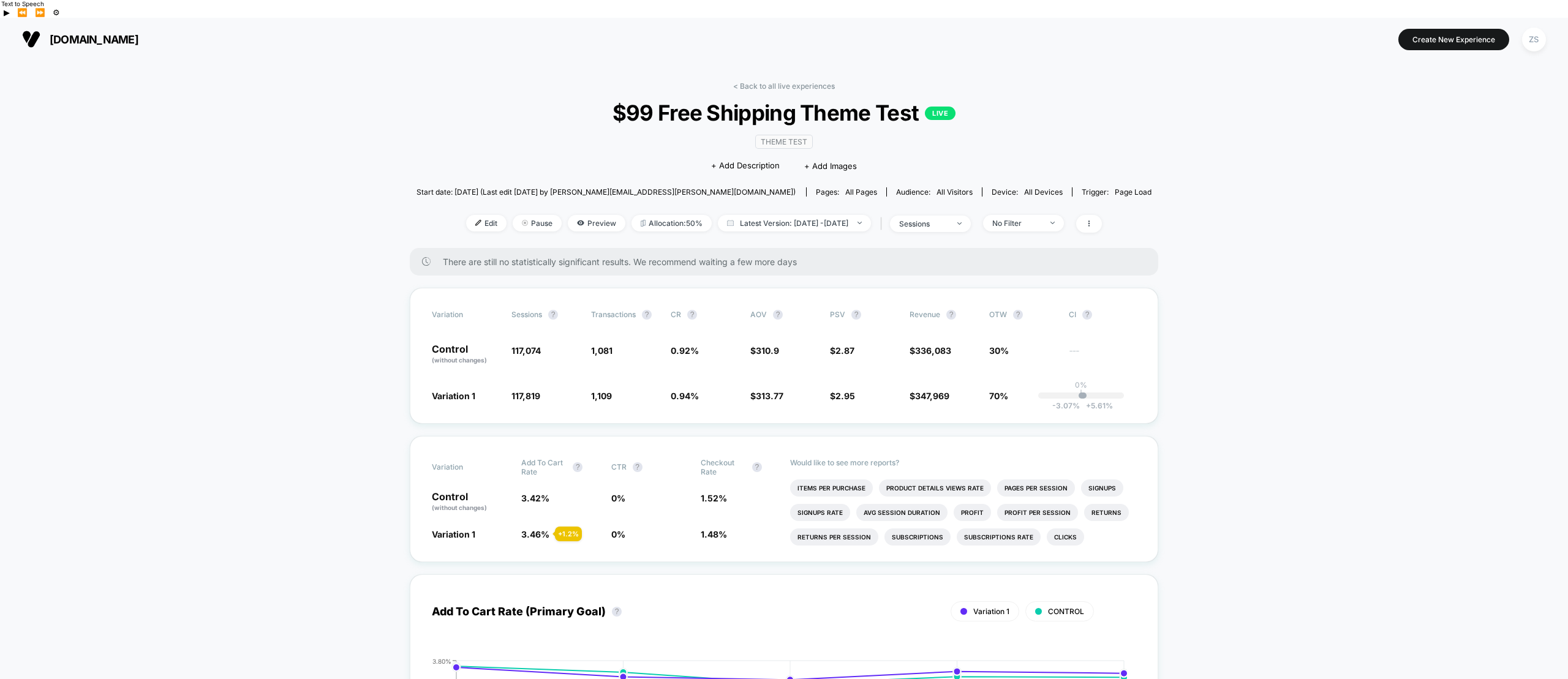
click at [1297, 32] on section "Create New Experience ZS" at bounding box center [1297, 39] width 504 height 31
